Goal: Check status: Check status

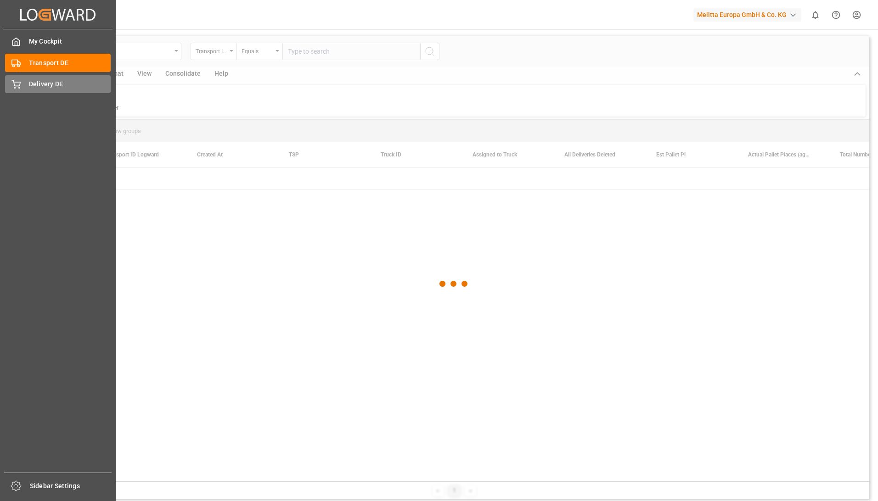
click at [20, 81] on icon at bounding box center [15, 84] width 9 height 9
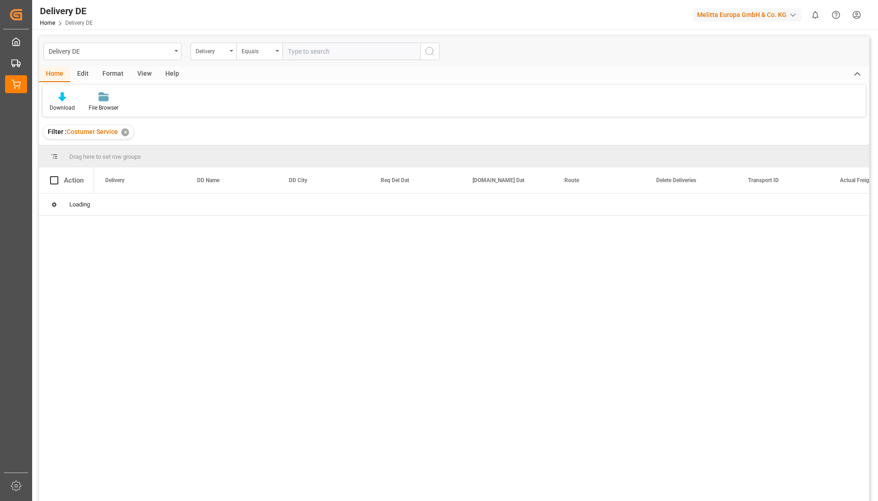
click at [332, 51] on input "text" at bounding box center [351, 51] width 138 height 17
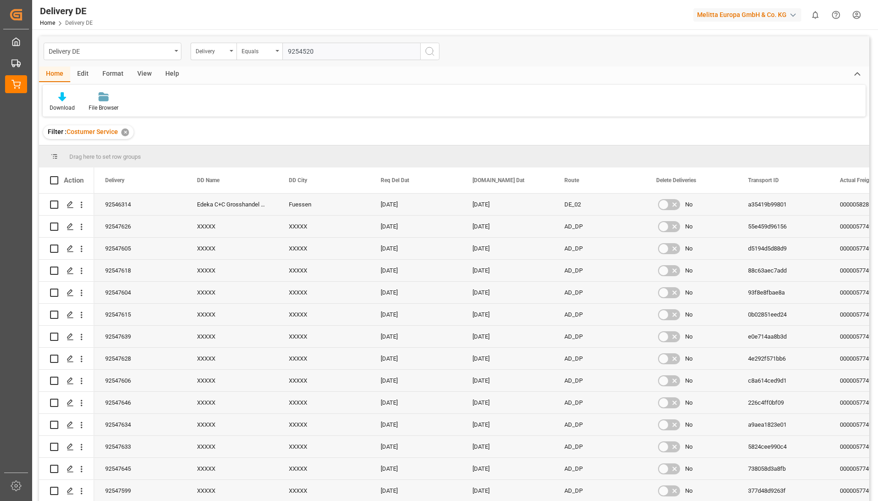
type input "92545204"
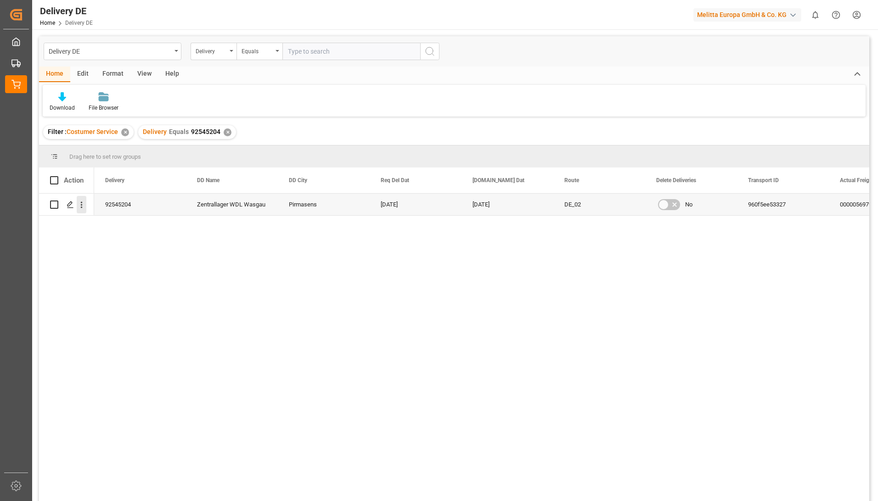
click at [84, 207] on icon "open menu" at bounding box center [82, 205] width 10 height 10
click at [104, 221] on span "Open in new tab" at bounding box center [142, 224] width 84 height 10
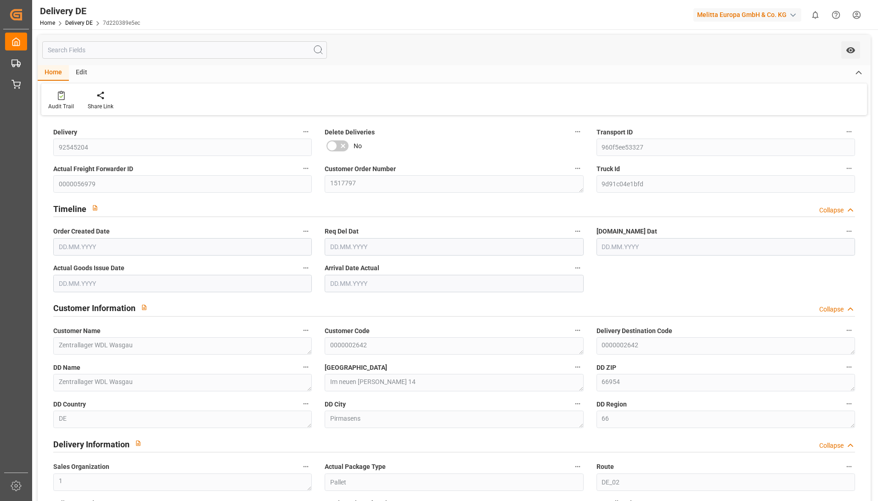
type input "1"
type input "[DATE]"
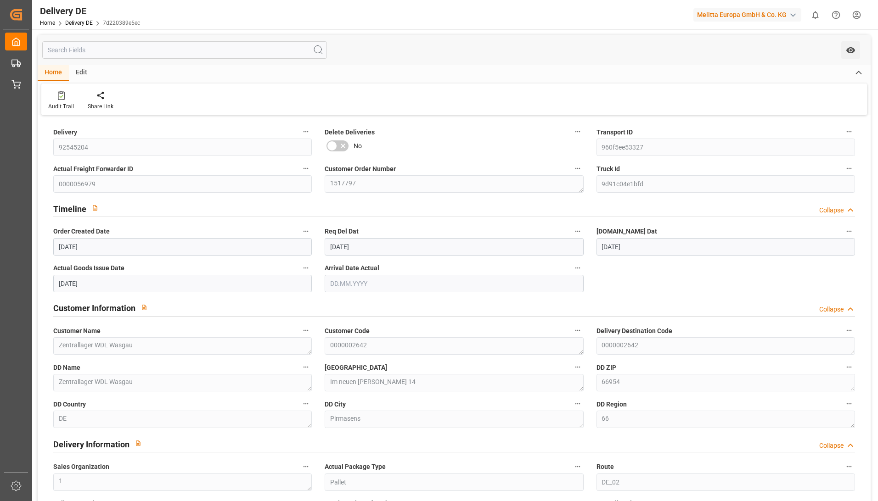
type input "[DATE]"
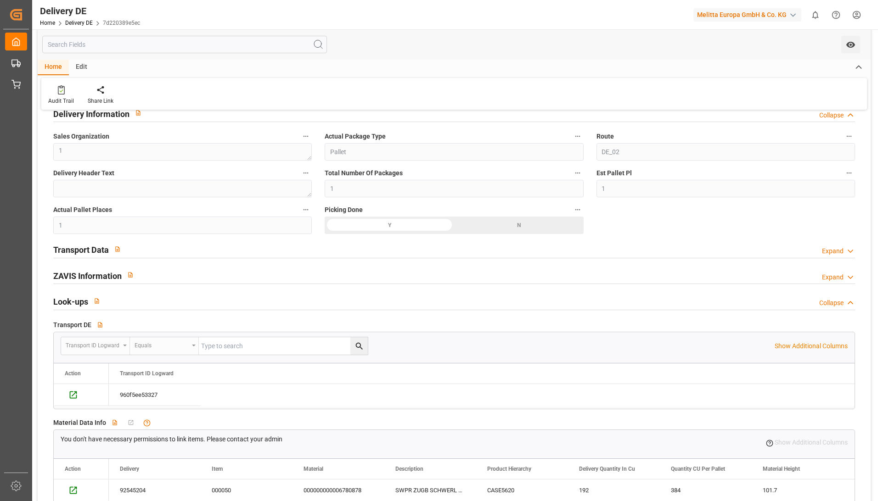
scroll to position [505, 0]
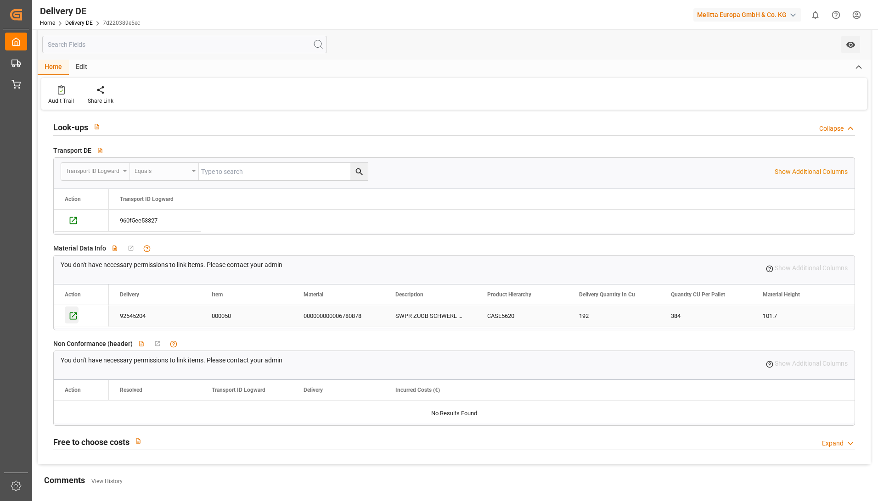
click at [72, 314] on icon "Press SPACE to select this row." at bounding box center [73, 316] width 10 height 10
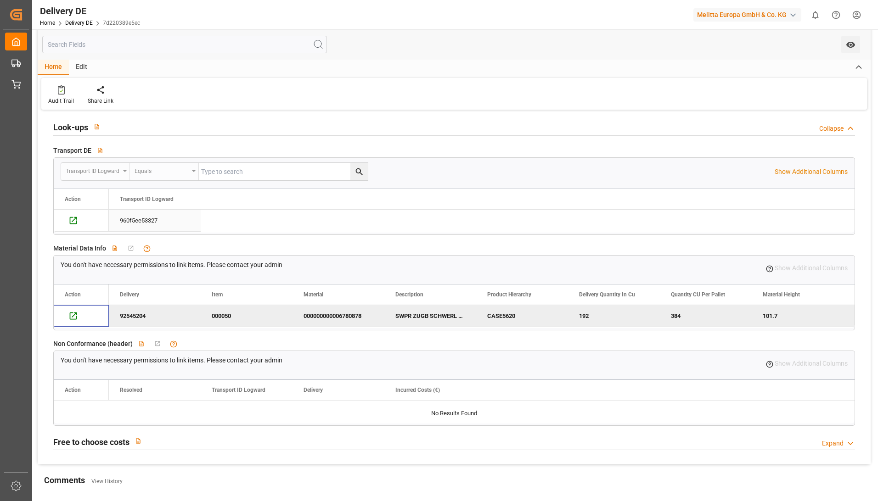
click at [80, 222] on div "Press SPACE to select this row." at bounding box center [81, 219] width 33 height 18
click at [72, 222] on icon "Press SPACE to deselect this row." at bounding box center [73, 220] width 7 height 7
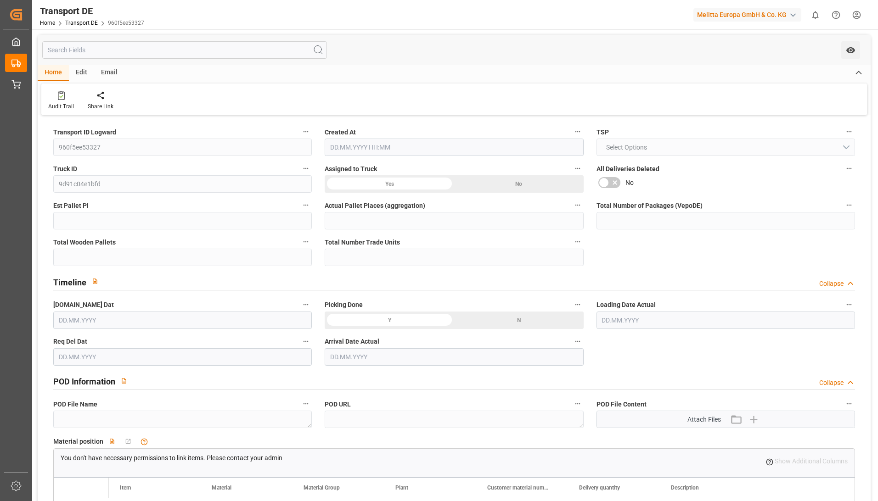
type input "1"
type input "24"
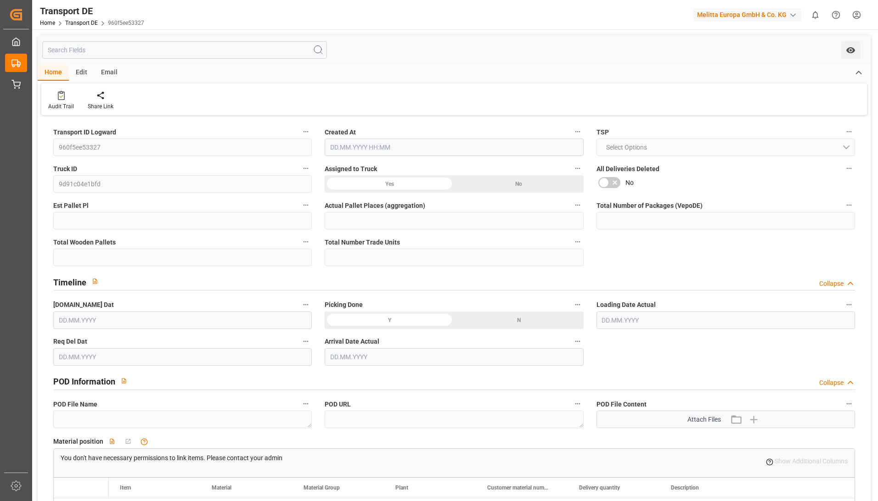
type input "72.2643"
type input "56.5633"
type input "01.08.2025 21:02"
type input "[DATE]"
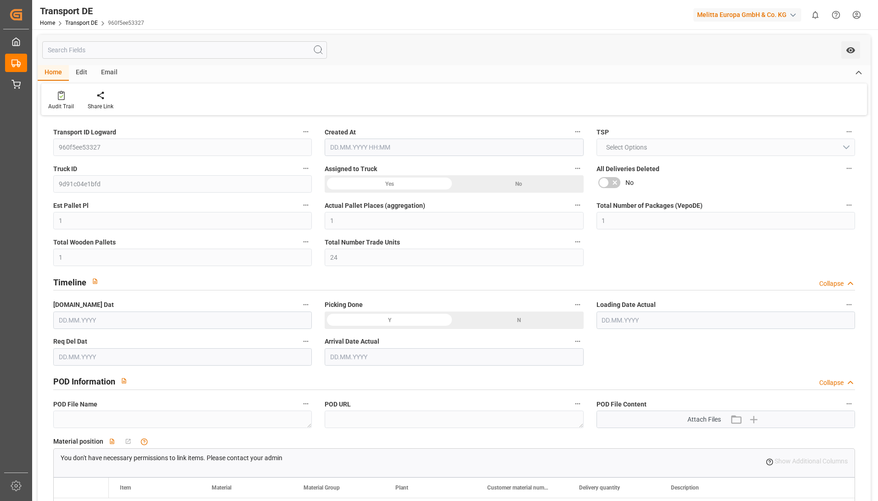
type input "[DATE]"
